Goal: Communication & Community: Answer question/provide support

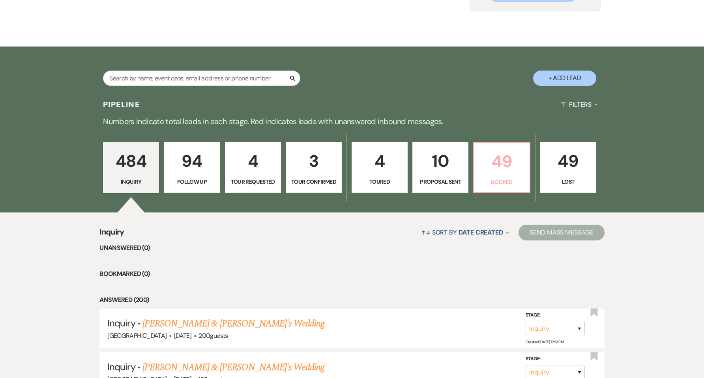
click at [505, 169] on p "49" at bounding box center [501, 161] width 46 height 26
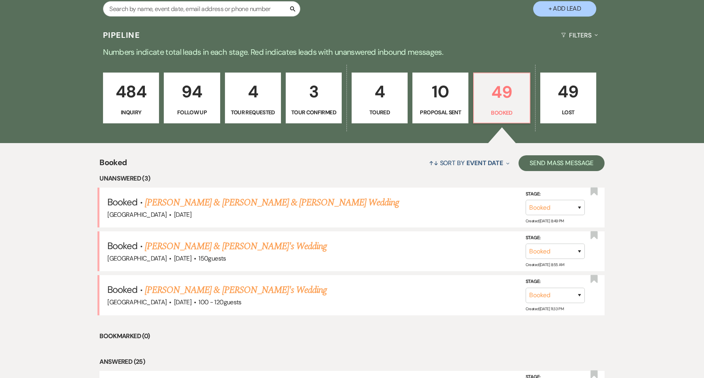
scroll to position [263, 0]
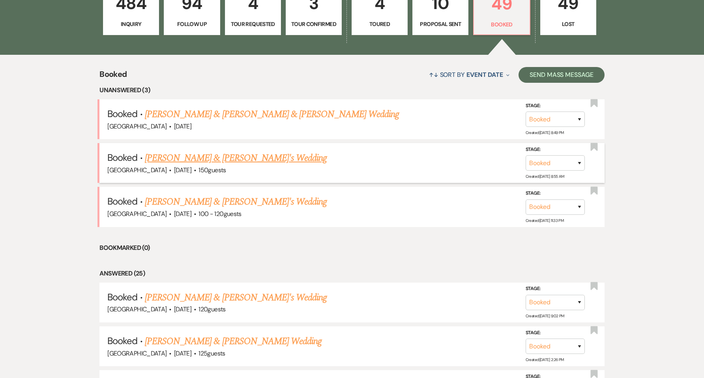
click at [222, 159] on link "[PERSON_NAME] & [PERSON_NAME]'s Wedding" at bounding box center [236, 158] width 182 height 14
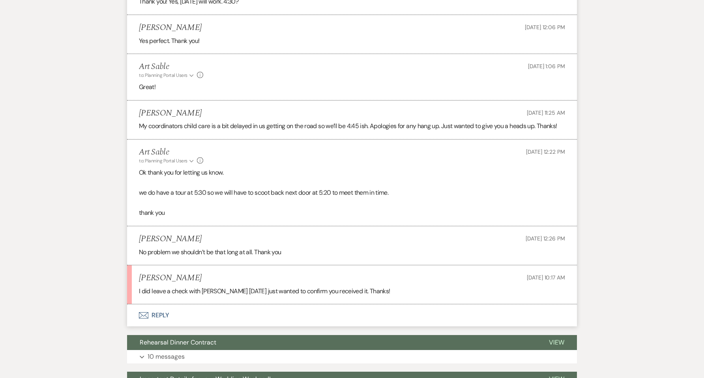
scroll to position [631, 0]
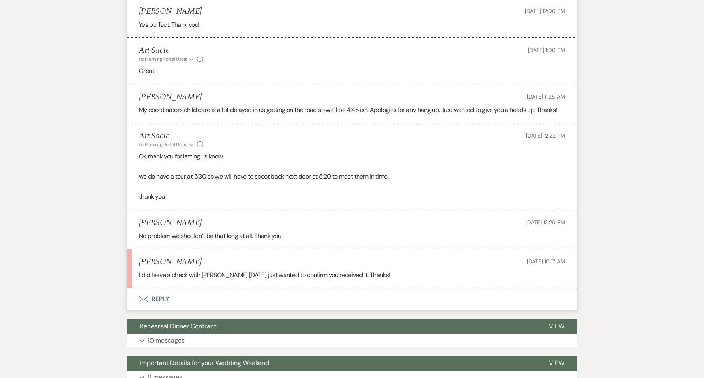
click at [165, 297] on button "Envelope Reply" at bounding box center [352, 299] width 450 height 22
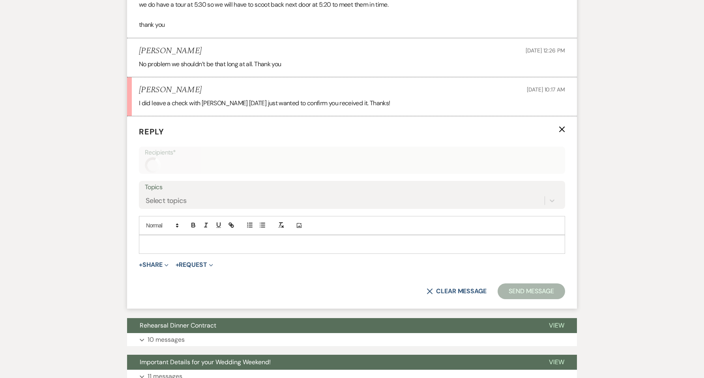
scroll to position [812, 0]
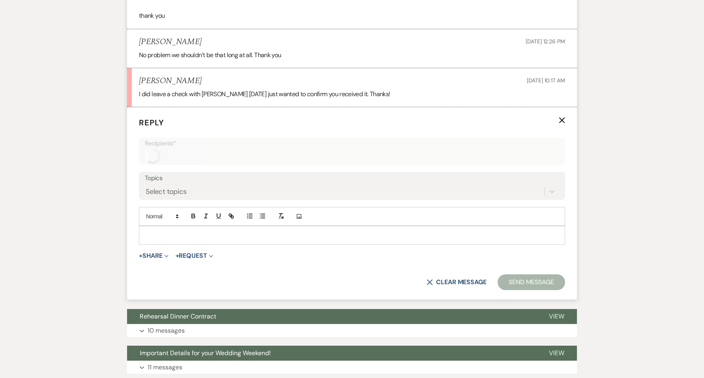
click at [191, 237] on p at bounding box center [351, 235] width 413 height 9
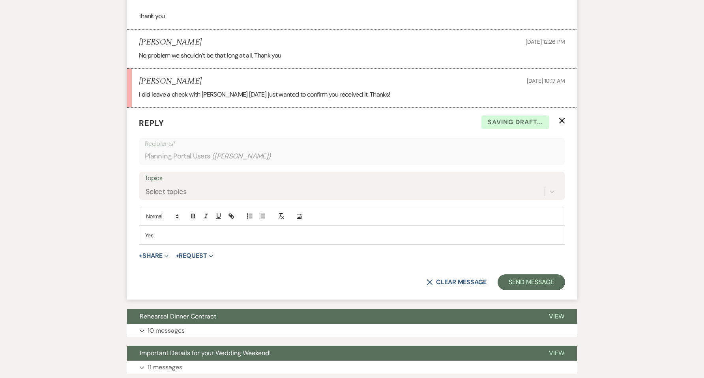
scroll to position [854, 0]
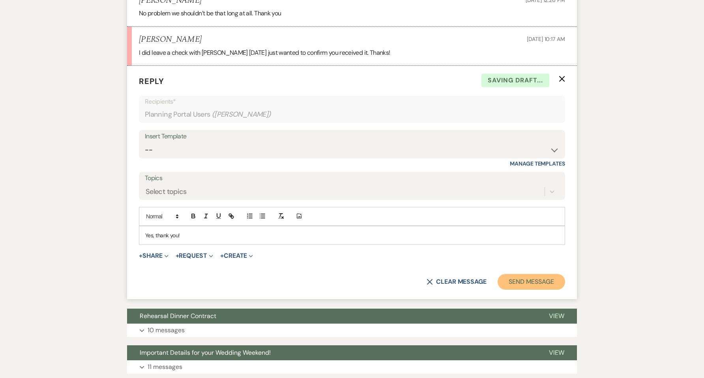
click at [535, 288] on button "Send Message" at bounding box center [530, 282] width 67 height 16
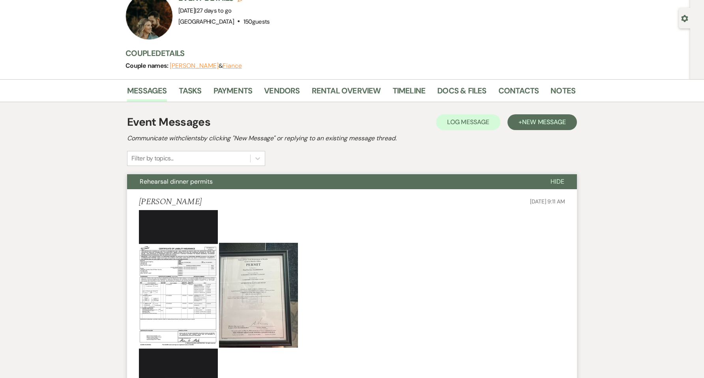
scroll to position [0, 0]
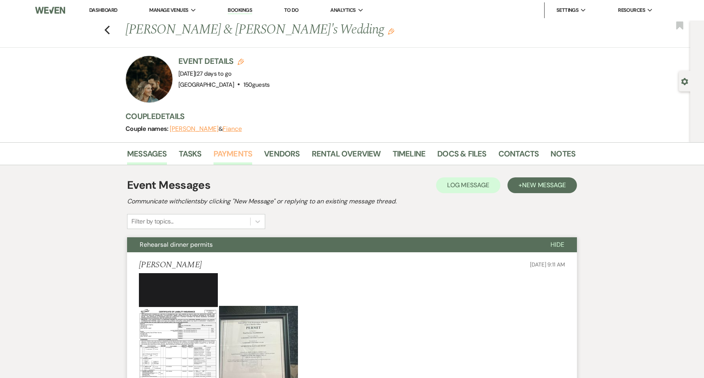
click at [222, 151] on link "Payments" at bounding box center [232, 155] width 39 height 17
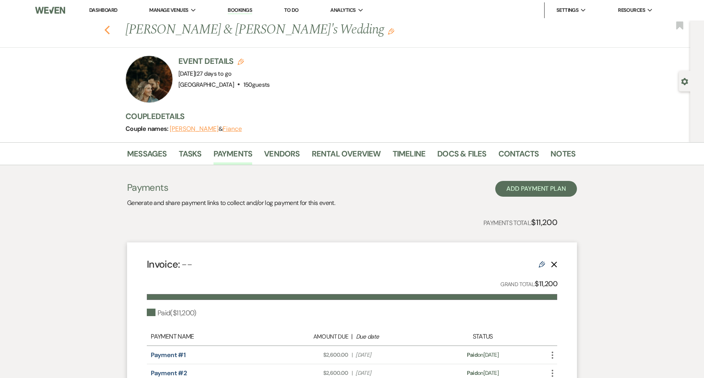
click at [110, 26] on icon "Previous" at bounding box center [107, 29] width 6 height 9
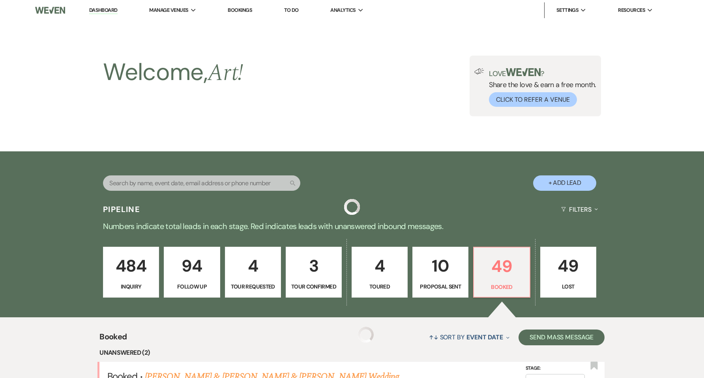
scroll to position [263, 0]
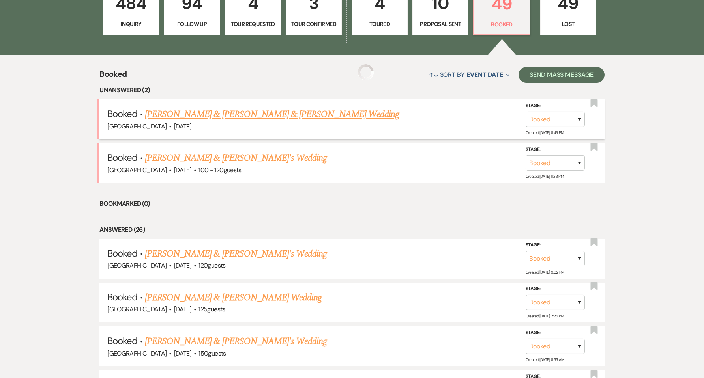
click at [243, 116] on link "[PERSON_NAME] & [PERSON_NAME] & [PERSON_NAME] Wedding" at bounding box center [272, 114] width 254 height 14
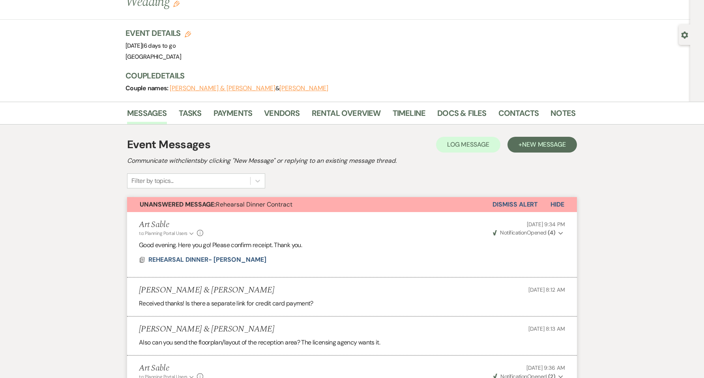
scroll to position [45, 0]
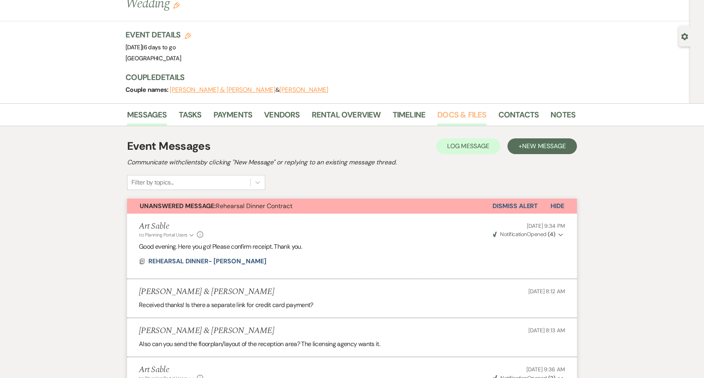
click at [448, 108] on link "Docs & Files" at bounding box center [461, 116] width 49 height 17
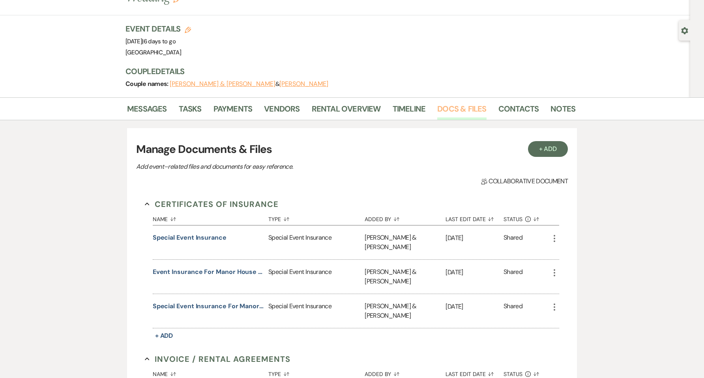
scroll to position [45, 0]
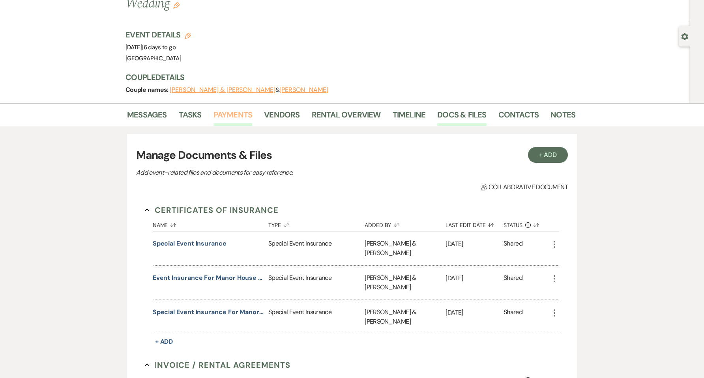
click at [237, 108] on link "Payments" at bounding box center [232, 116] width 39 height 17
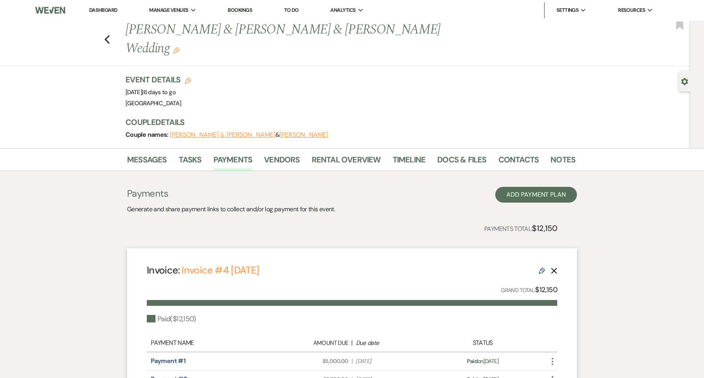
click at [113, 32] on div "Previous [PERSON_NAME] & [PERSON_NAME] & [PERSON_NAME] Wedding Edit Bookmark" at bounding box center [343, 44] width 694 height 46
click at [443, 153] on link "Docs & Files" at bounding box center [461, 161] width 49 height 17
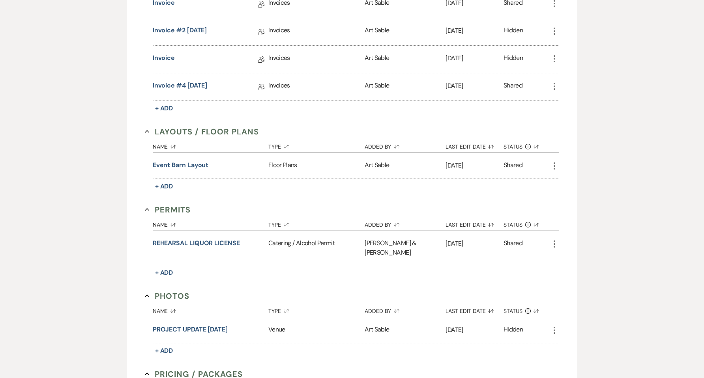
scroll to position [526, 0]
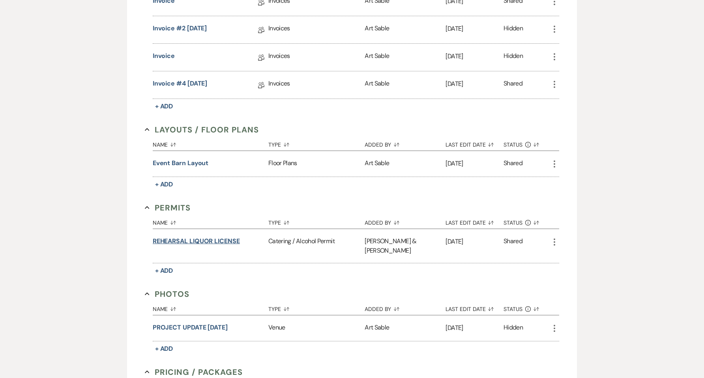
click at [223, 237] on button "REHEARSAL LIQUOR LICENSE" at bounding box center [196, 241] width 87 height 9
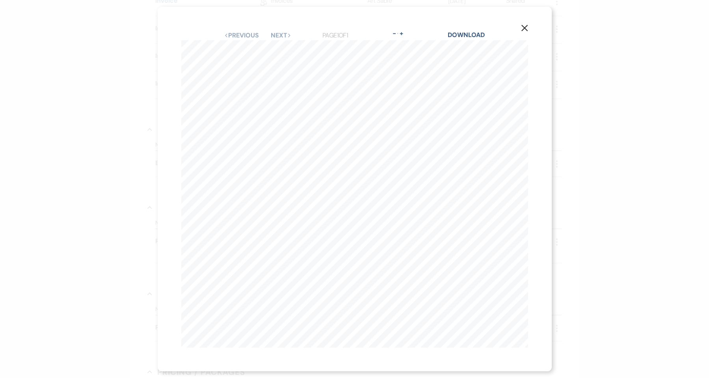
click at [525, 27] on icon "X" at bounding box center [524, 27] width 7 height 7
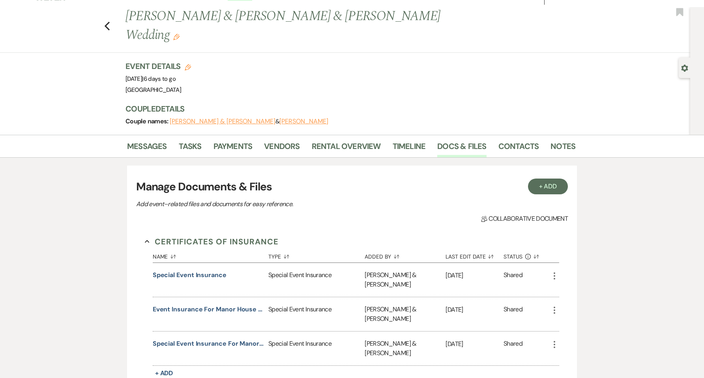
scroll to position [0, 0]
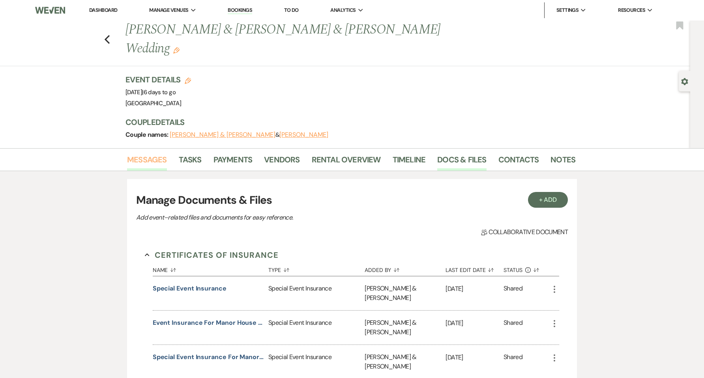
click at [147, 153] on link "Messages" at bounding box center [147, 161] width 40 height 17
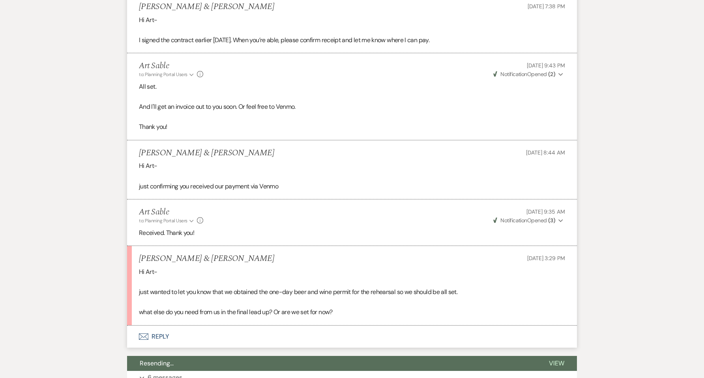
click at [164, 326] on button "Envelope Reply" at bounding box center [352, 337] width 450 height 22
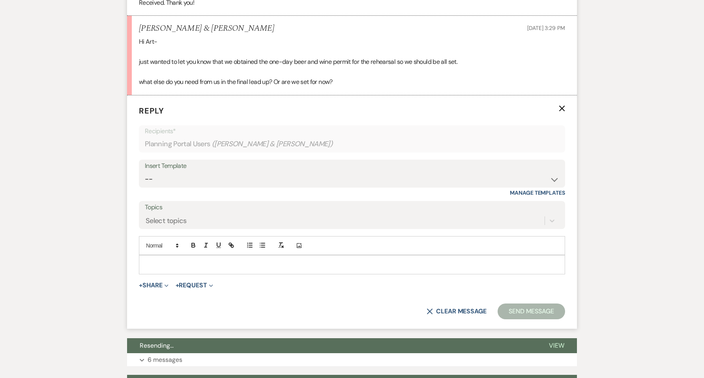
scroll to position [813, 0]
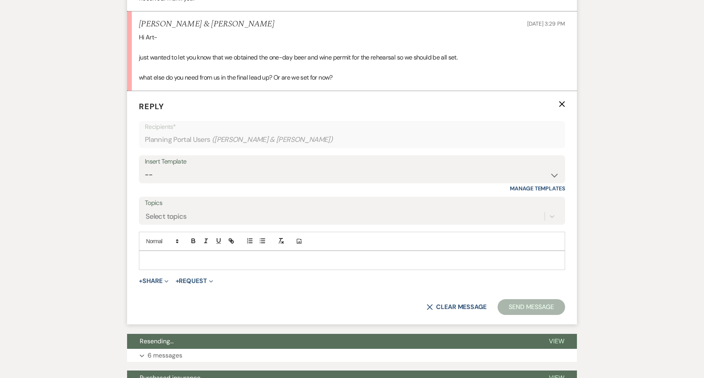
click at [209, 256] on p at bounding box center [351, 260] width 413 height 9
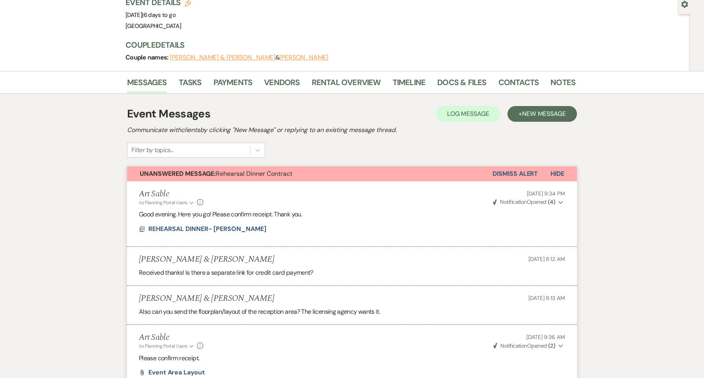
scroll to position [24, 0]
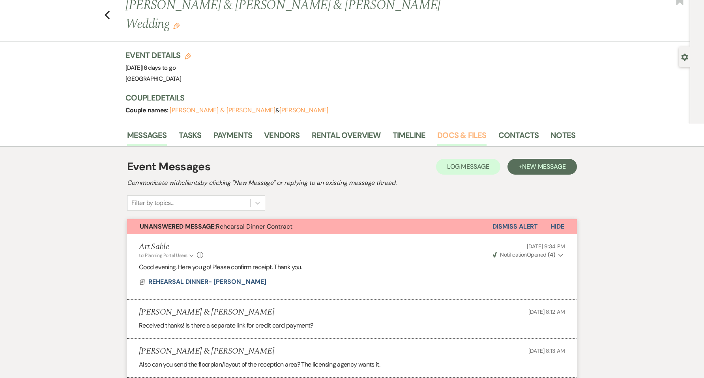
click at [456, 129] on link "Docs & Files" at bounding box center [461, 137] width 49 height 17
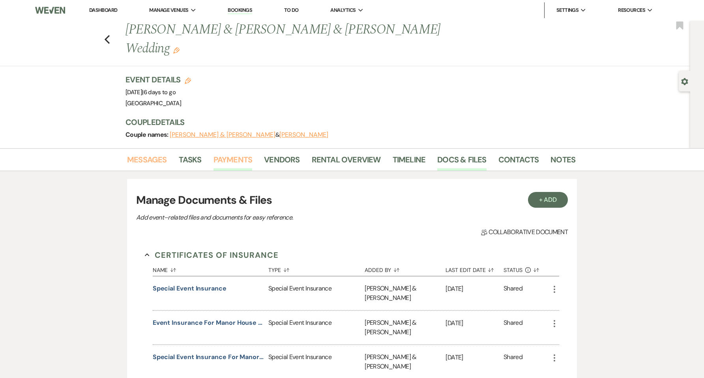
drag, startPoint x: 155, startPoint y: 139, endPoint x: 216, endPoint y: 138, distance: 61.5
click at [154, 153] on link "Messages" at bounding box center [147, 161] width 40 height 17
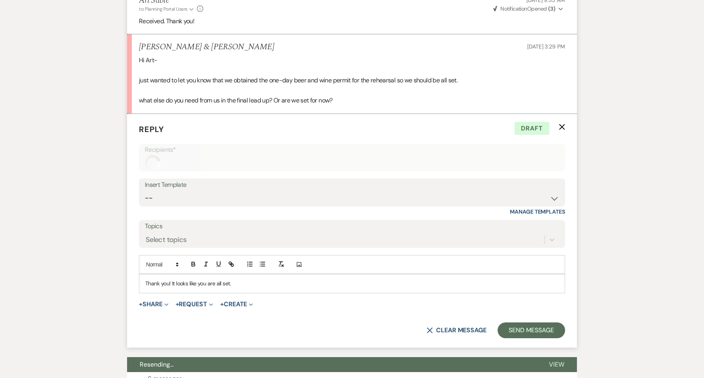
scroll to position [812, 0]
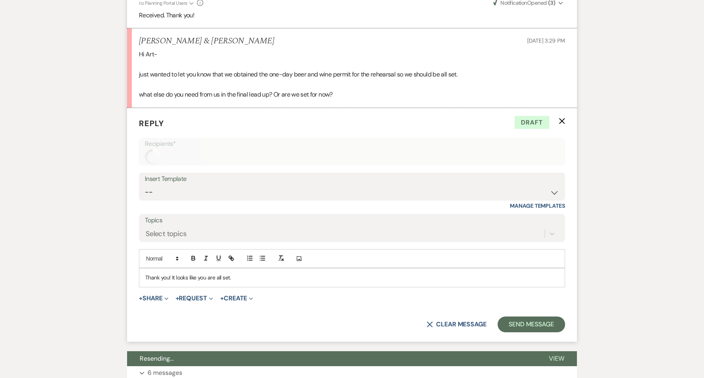
click at [286, 269] on div "Thank you! It looks like you are all set." at bounding box center [351, 278] width 425 height 18
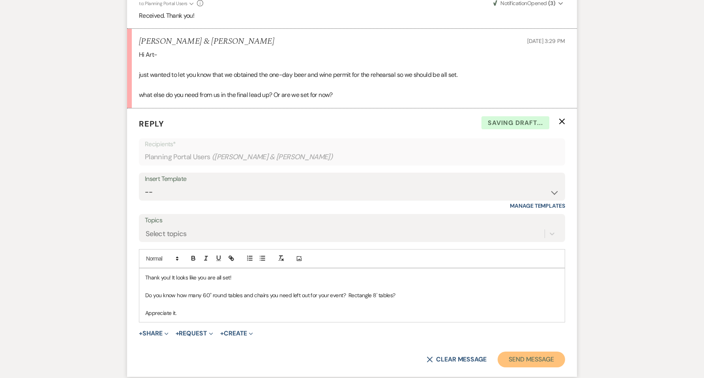
click at [517, 352] on button "Send Message" at bounding box center [530, 360] width 67 height 16
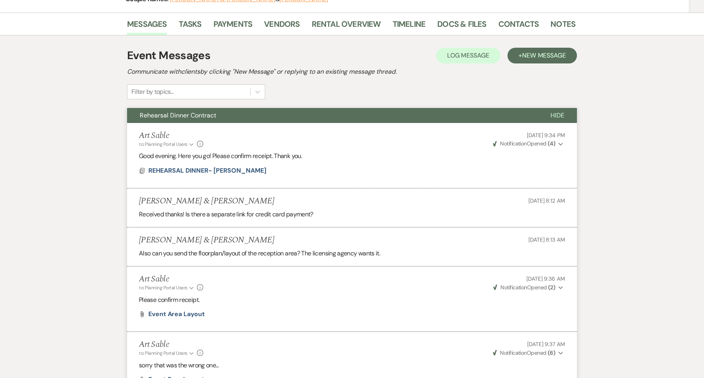
scroll to position [0, 0]
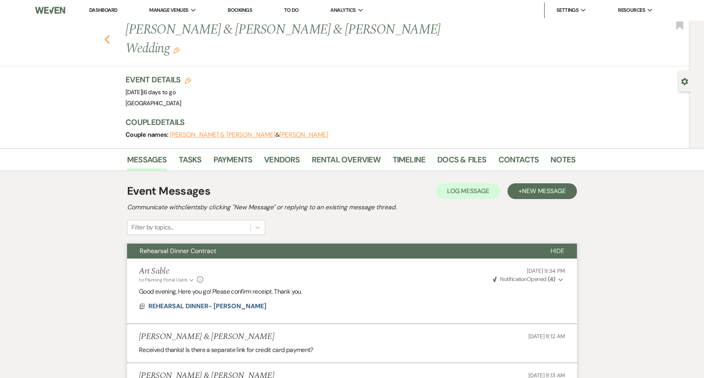
click at [110, 35] on icon "Previous" at bounding box center [107, 39] width 6 height 9
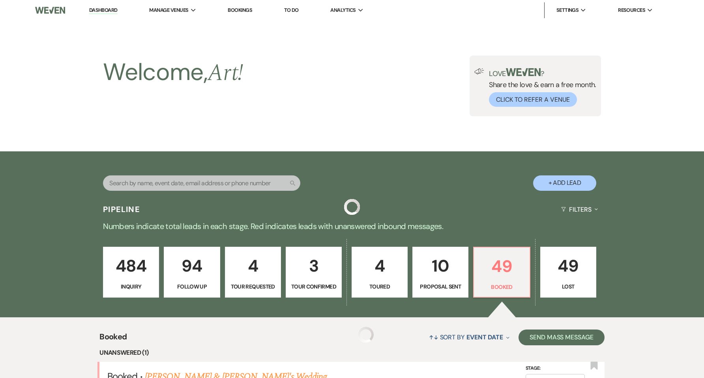
scroll to position [263, 0]
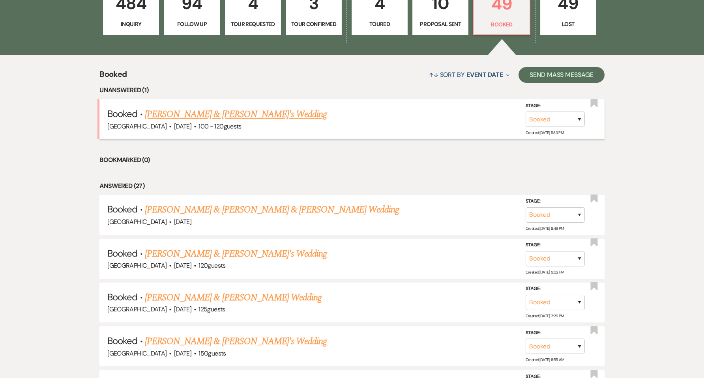
click at [243, 111] on link "[PERSON_NAME] & [PERSON_NAME]'s Wedding" at bounding box center [236, 114] width 182 height 14
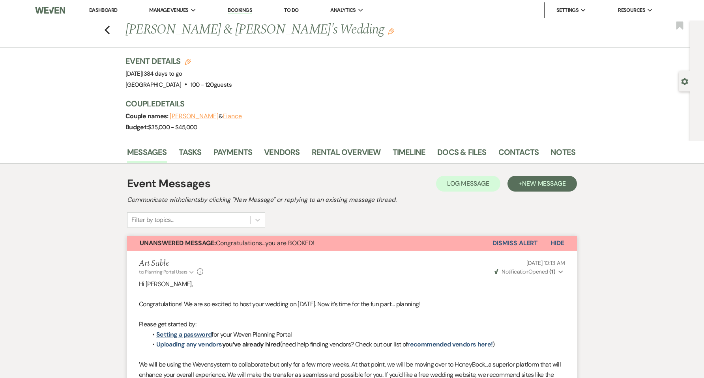
drag, startPoint x: 130, startPoint y: 73, endPoint x: 241, endPoint y: 84, distance: 111.8
click at [231, 84] on div "Event Details Edit Event Date: [DATE] | 384 days to go Venue: [GEOGRAPHIC_DATA]…" at bounding box center [178, 73] width 106 height 35
click at [264, 89] on div "Event Details Edit Event Date: [DATE] | 384 days to go Venue: [GEOGRAPHIC_DATA]…" at bounding box center [346, 73] width 442 height 35
drag, startPoint x: 258, startPoint y: 90, endPoint x: 122, endPoint y: 74, distance: 137.3
click at [122, 74] on div "Previous [PERSON_NAME] & [PERSON_NAME]'s Wedding Edit Bookmark Gear Settings Ev…" at bounding box center [345, 81] width 690 height 120
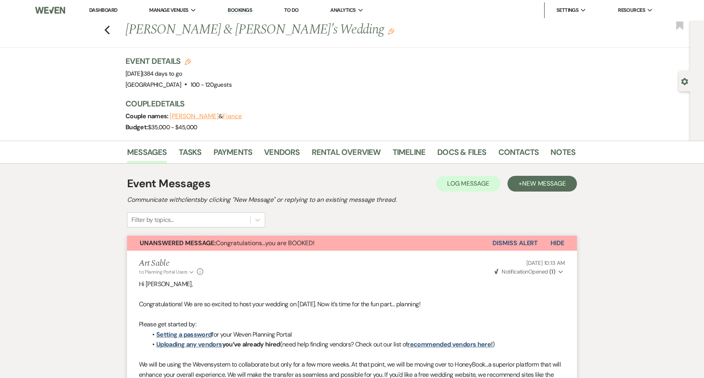
click at [106, 76] on div "Previous [PERSON_NAME] & [PERSON_NAME]'s Wedding Edit Bookmark Gear Settings Ev…" at bounding box center [345, 81] width 690 height 120
drag, startPoint x: 125, startPoint y: 71, endPoint x: 237, endPoint y: 88, distance: 112.9
click at [237, 88] on div "Previous [PERSON_NAME] & [PERSON_NAME]'s Wedding Edit Bookmark Gear Settings Ev…" at bounding box center [345, 81] width 690 height 120
click at [231, 88] on div "Venue: [GEOGRAPHIC_DATA] . 100 - 120 guests Venue Address: [STREET_ADDRESS] Gue…" at bounding box center [178, 84] width 106 height 11
drag, startPoint x: 239, startPoint y: 88, endPoint x: 119, endPoint y: 74, distance: 120.3
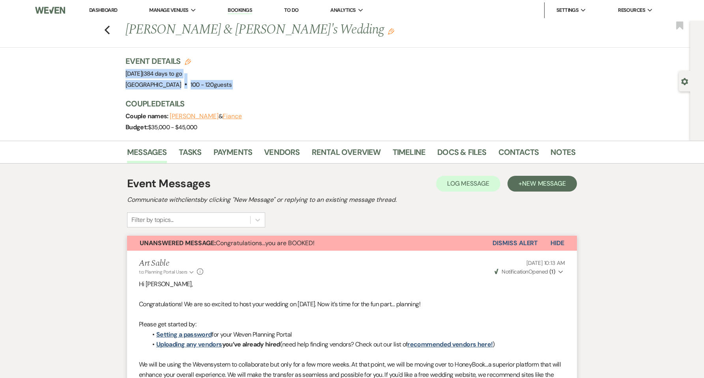
click at [125, 74] on div "Previous [PERSON_NAME] & [PERSON_NAME]'s Wedding Edit Bookmark Gear Settings Ev…" at bounding box center [345, 81] width 690 height 120
click at [109, 73] on div "Previous [PERSON_NAME] & [PERSON_NAME]'s Wedding Edit Bookmark Gear Settings Ev…" at bounding box center [345, 81] width 690 height 120
drag, startPoint x: 128, startPoint y: 60, endPoint x: 243, endPoint y: 86, distance: 118.1
click at [243, 86] on div "Previous [PERSON_NAME] & [PERSON_NAME]'s Wedding Edit Bookmark Gear Settings Ev…" at bounding box center [345, 81] width 690 height 120
click at [231, 89] on div "Venue: [GEOGRAPHIC_DATA] . 100 - 120 guests Venue Address: [STREET_ADDRESS] Gue…" at bounding box center [178, 84] width 106 height 11
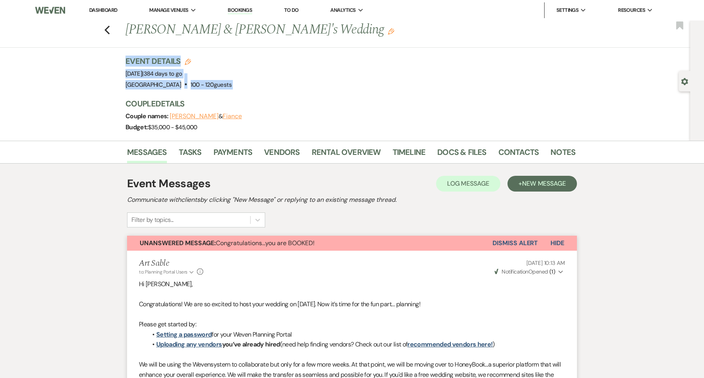
drag, startPoint x: 243, startPoint y: 89, endPoint x: 127, endPoint y: 62, distance: 119.0
click at [127, 62] on div "Previous [PERSON_NAME] & [PERSON_NAME]'s Wedding Edit Bookmark Gear Settings Ev…" at bounding box center [345, 81] width 690 height 120
click at [112, 64] on div "Previous [PERSON_NAME] & [PERSON_NAME]'s Wedding Edit Bookmark Gear Settings Ev…" at bounding box center [345, 81] width 690 height 120
drag, startPoint x: 123, startPoint y: 60, endPoint x: 237, endPoint y: 85, distance: 117.5
click at [237, 85] on div "Previous [PERSON_NAME] & [PERSON_NAME]'s Wedding Edit Bookmark Gear Settings Ev…" at bounding box center [345, 81] width 690 height 120
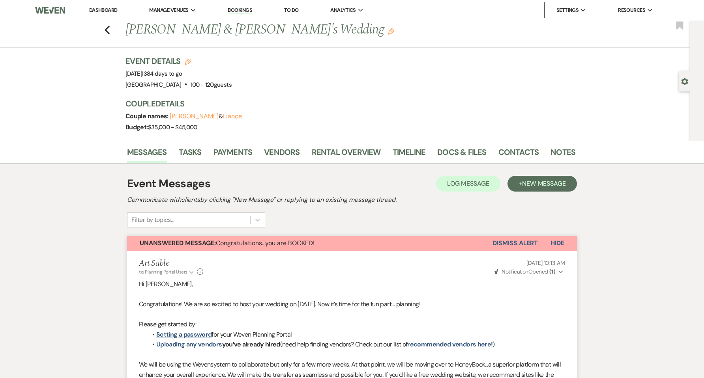
click at [231, 88] on div "Venue: [GEOGRAPHIC_DATA] . 100 - 120 guests Venue Address: [STREET_ADDRESS] Gue…" at bounding box center [178, 84] width 106 height 11
click at [584, 12] on div "Settings Expand" at bounding box center [571, 10] width 30 height 8
click at [600, 47] on link "Payment Settings" at bounding box center [595, 42] width 79 height 16
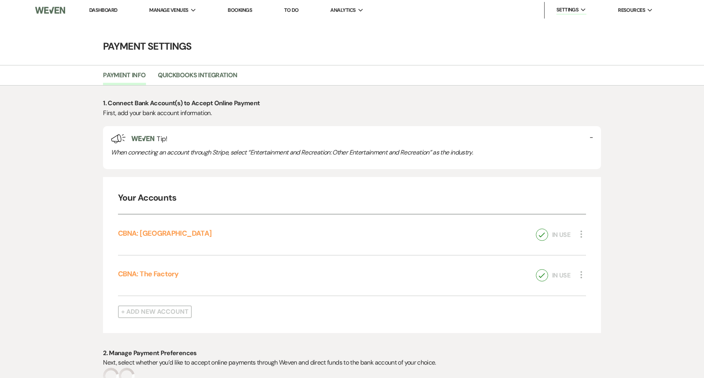
select select "true"
select select "249"
select select "true"
select select "290"
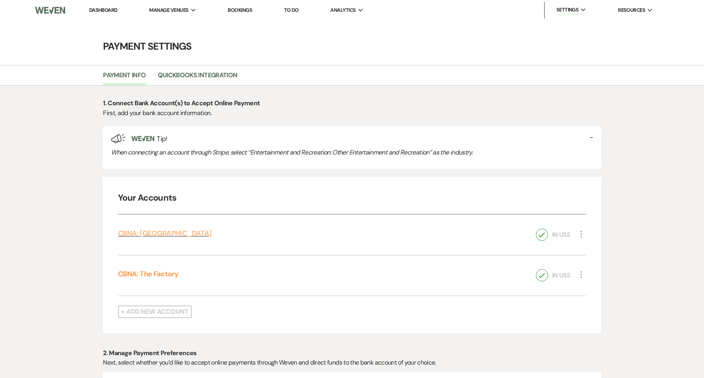
click at [147, 235] on link "CBNA: [GEOGRAPHIC_DATA]" at bounding box center [164, 233] width 93 height 9
click at [106, 12] on link "Dashboard" at bounding box center [103, 10] width 28 height 7
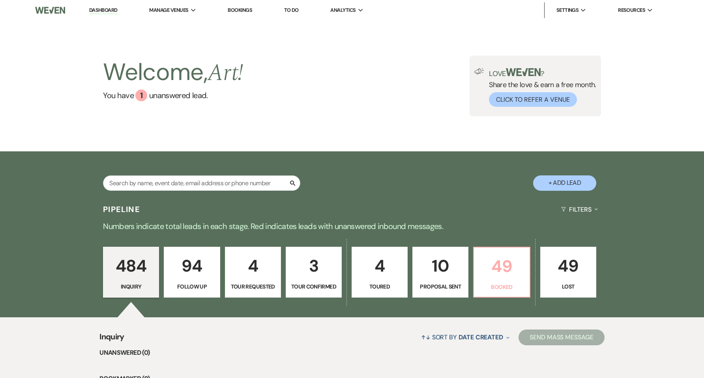
click at [499, 264] on p "49" at bounding box center [501, 266] width 46 height 26
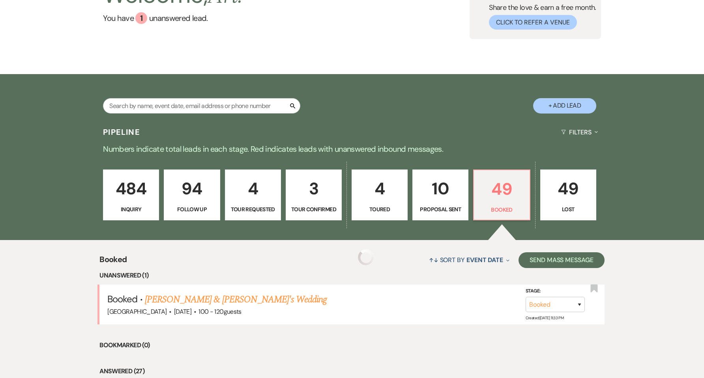
scroll to position [158, 0]
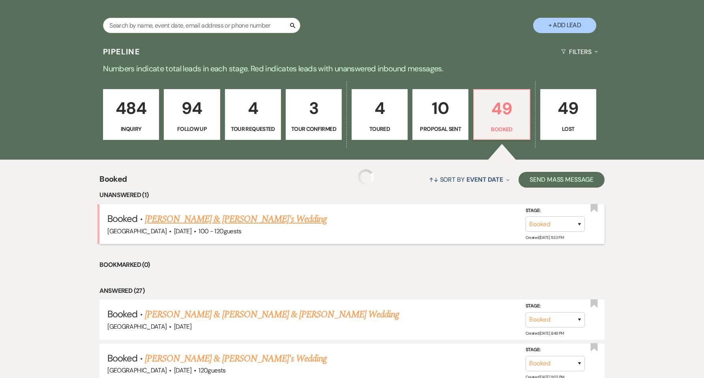
click at [223, 221] on link "[PERSON_NAME] & [PERSON_NAME]'s Wedding" at bounding box center [236, 219] width 182 height 14
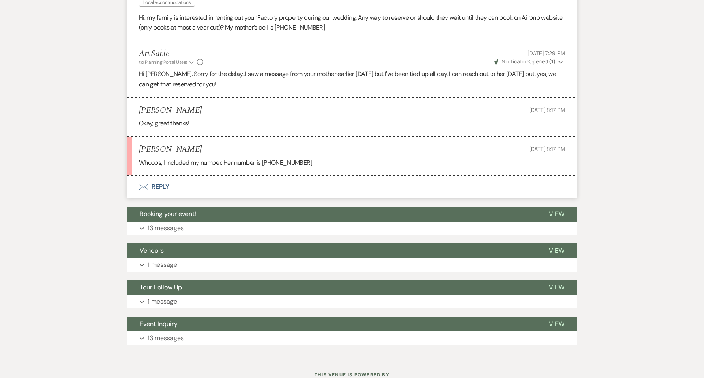
scroll to position [563, 0]
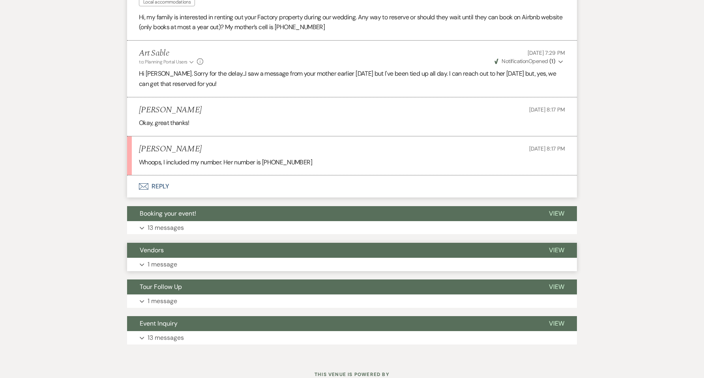
click at [185, 267] on button "Expand 1 message" at bounding box center [352, 264] width 450 height 13
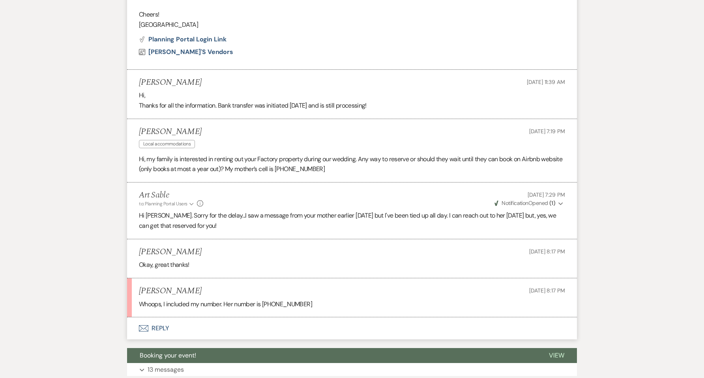
scroll to position [526, 0]
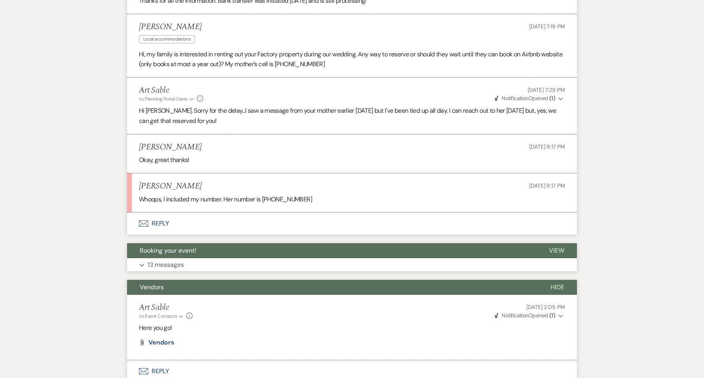
click at [189, 263] on button "Expand 13 messages" at bounding box center [352, 264] width 450 height 13
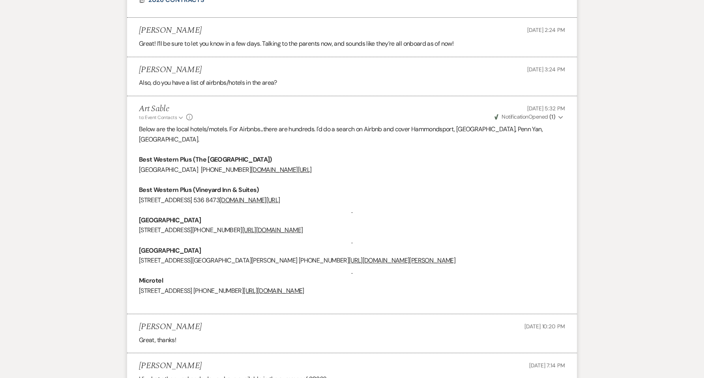
scroll to position [946, 0]
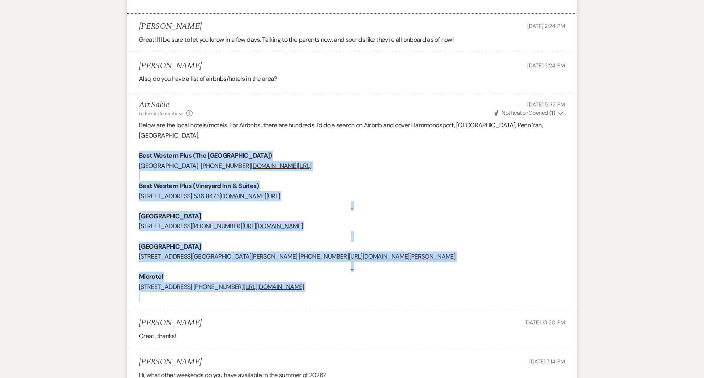
drag, startPoint x: 140, startPoint y: 143, endPoint x: 432, endPoint y: 284, distance: 324.5
click at [432, 284] on div "Below are the local hotels/motels. For Airbnbs...there are hundreds. I'd do a s…" at bounding box center [352, 211] width 426 height 182
click at [438, 292] on p at bounding box center [352, 297] width 426 height 10
drag, startPoint x: 438, startPoint y: 282, endPoint x: 137, endPoint y: 148, distance: 329.1
click at [137, 148] on li "Art Sable to: Event Contacts Expand Info [DATE] 5:32 PM Weven Check Notificatio…" at bounding box center [352, 201] width 450 height 218
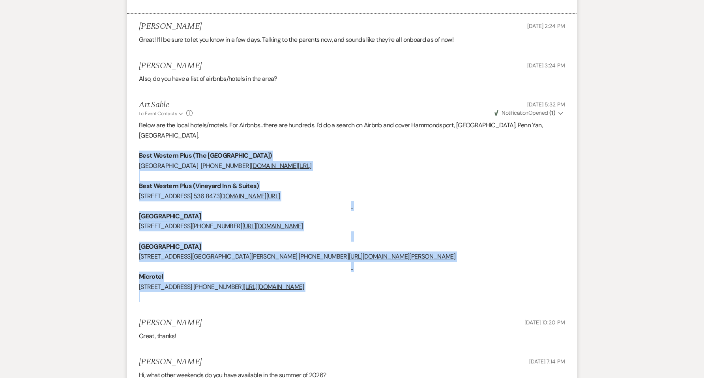
click at [140, 151] on strong "Best Western Plus (The [GEOGRAPHIC_DATA])" at bounding box center [205, 155] width 133 height 8
drag, startPoint x: 140, startPoint y: 144, endPoint x: 451, endPoint y: 278, distance: 339.0
click at [451, 278] on div "Below are the local hotels/motels. For Airbnbs...there are hundreds. I'd do a s…" at bounding box center [352, 211] width 426 height 182
click at [446, 282] on p "[STREET_ADDRESS] [PHONE_NUMBER] [URL][DOMAIN_NAME]" at bounding box center [352, 287] width 426 height 10
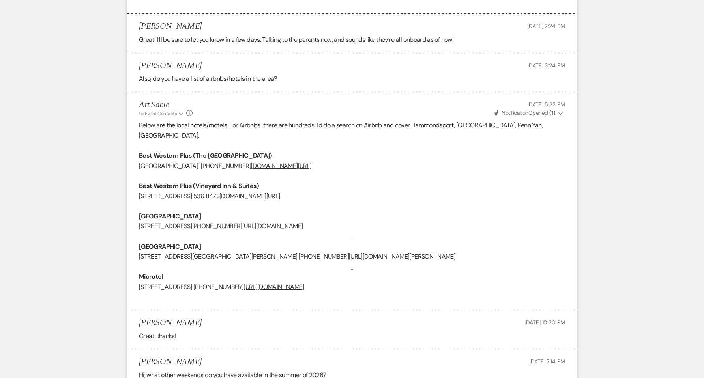
drag, startPoint x: 442, startPoint y: 280, endPoint x: 125, endPoint y: 121, distance: 354.5
click at [125, 121] on div "Messages Tasks Payments Vendors Rental Overview Timeline Docs & Files Contacts …" at bounding box center [352, 148] width 704 height 1908
click at [100, 134] on div "Messages Tasks Payments Vendors Rental Overview Timeline Docs & Files Contacts …" at bounding box center [352, 148] width 704 height 1908
drag, startPoint x: 140, startPoint y: 205, endPoint x: 203, endPoint y: 203, distance: 63.6
click at [203, 211] on p "[GEOGRAPHIC_DATA]" at bounding box center [352, 216] width 426 height 10
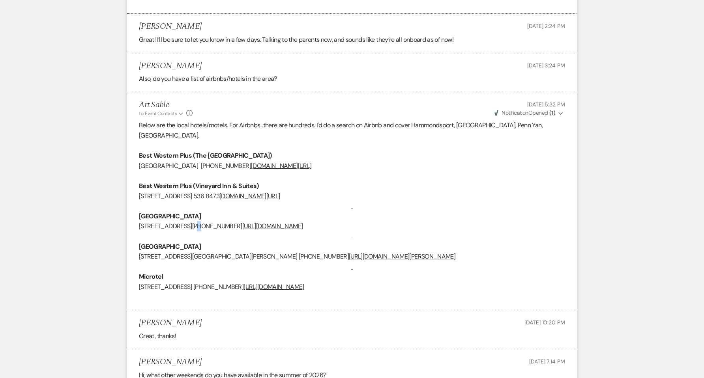
click at [190, 222] on span "[STREET_ADDRESS][PHONE_NUMBER]" at bounding box center [190, 226] width 103 height 8
drag, startPoint x: 139, startPoint y: 206, endPoint x: 351, endPoint y: 221, distance: 212.3
click at [351, 221] on div "Below are the local hotels/motels. For Airbnbs...there are hundreds. I'd do a s…" at bounding box center [352, 211] width 426 height 182
click at [536, 231] on p at bounding box center [352, 236] width 426 height 10
drag, startPoint x: 445, startPoint y: 277, endPoint x: 133, endPoint y: 149, distance: 338.1
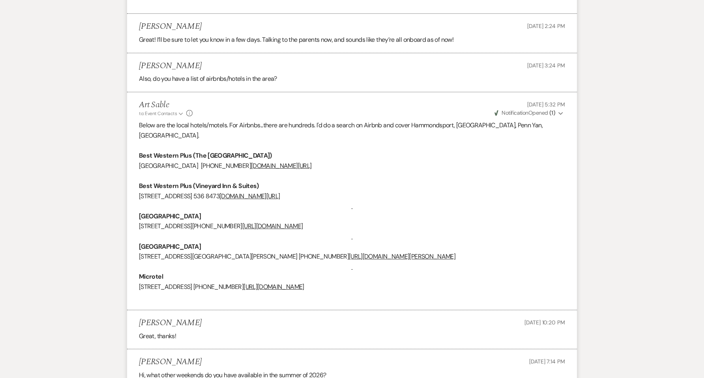
click at [133, 149] on li "Art Sable to: Event Contacts Expand Info [DATE] 5:32 PM Weven Check Notificatio…" at bounding box center [352, 201] width 450 height 218
copy div "Best Western Plus ([GEOGRAPHIC_DATA]) [GEOGRAPHIC_DATA] [PHONE_NUMBER] [DOMAIN_…"
click at [498, 221] on p "[STREET_ADDRESS][PHONE_NUMBER] [URL][DOMAIN_NAME]" at bounding box center [352, 226] width 426 height 10
drag, startPoint x: 138, startPoint y: 124, endPoint x: 479, endPoint y: 275, distance: 373.1
click at [479, 275] on li "Art Sable to: Event Contacts Expand Info [DATE] 5:32 PM Weven Check Notificatio…" at bounding box center [352, 201] width 450 height 218
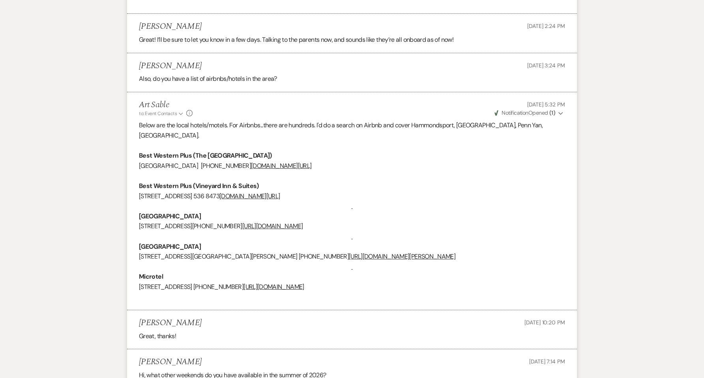
click at [496, 282] on p "[STREET_ADDRESS] [PHONE_NUMBER] [URL][DOMAIN_NAME]" at bounding box center [352, 287] width 426 height 10
click at [527, 231] on p at bounding box center [352, 236] width 426 height 10
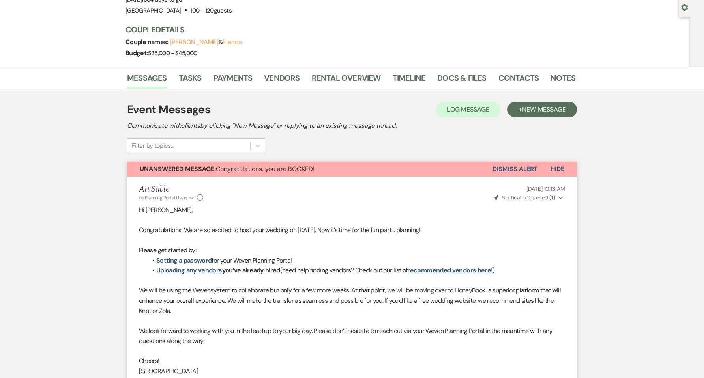
scroll to position [0, 0]
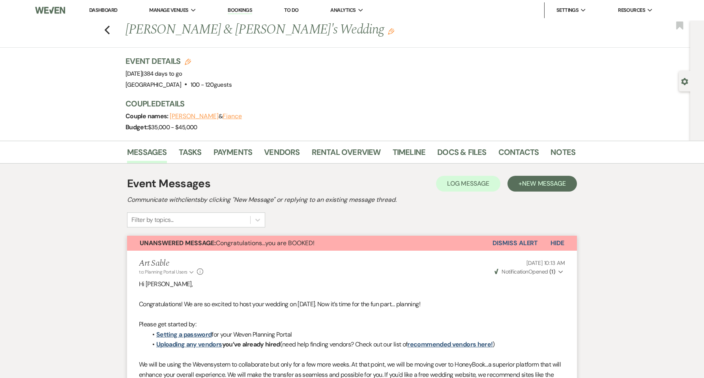
click at [522, 240] on button "Dismiss Alert" at bounding box center [514, 243] width 45 height 15
